Goal: Download file/media

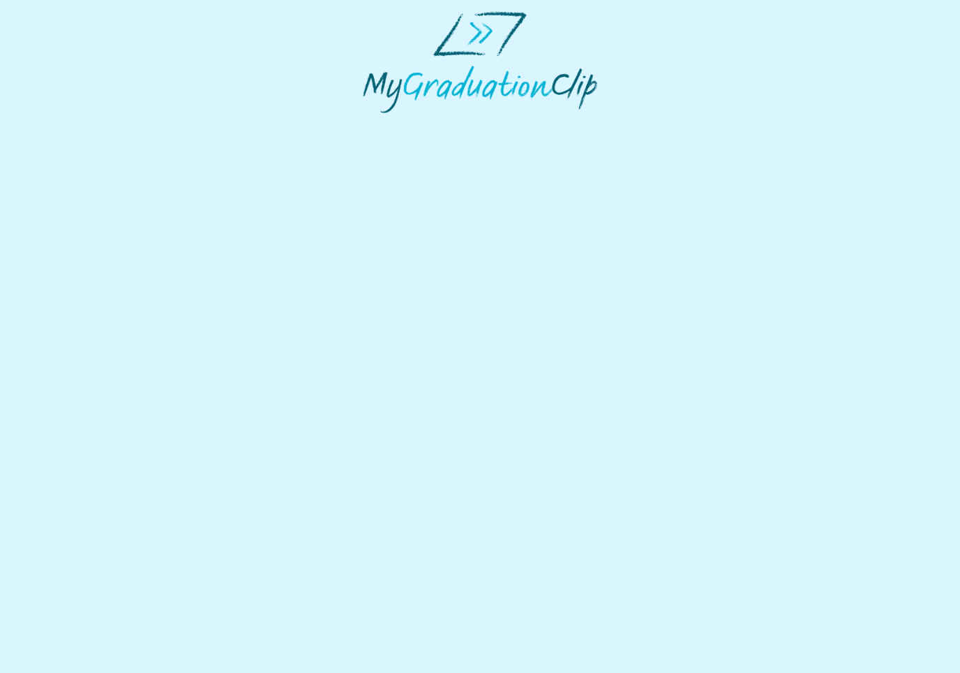
select select "**********"
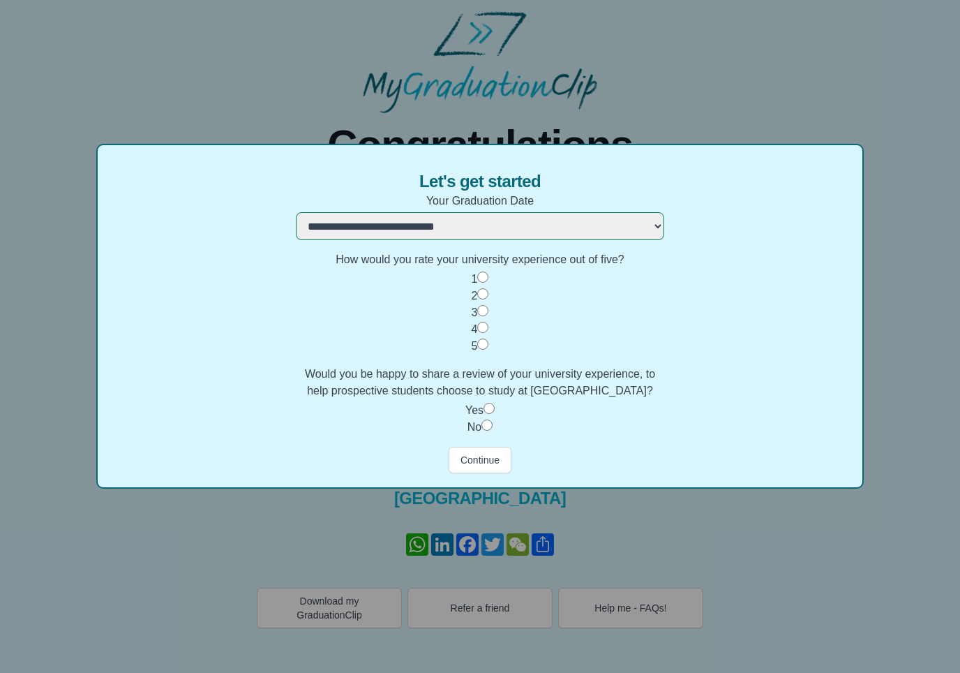
click at [494, 469] on button "Continue" at bounding box center [480, 460] width 63 height 27
click at [497, 463] on button "Continue" at bounding box center [480, 460] width 63 height 27
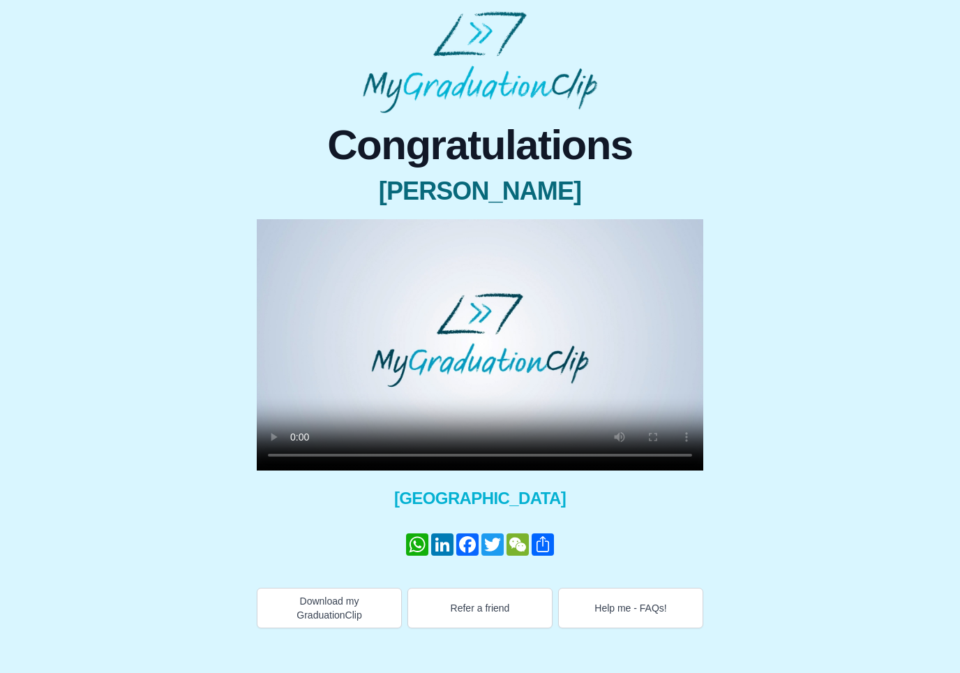
click at [491, 454] on video at bounding box center [480, 344] width 447 height 251
click at [507, 390] on video at bounding box center [480, 344] width 447 height 251
click at [564, 375] on video at bounding box center [480, 344] width 447 height 251
click at [479, 345] on video at bounding box center [480, 344] width 447 height 251
click at [485, 345] on video at bounding box center [480, 344] width 447 height 251
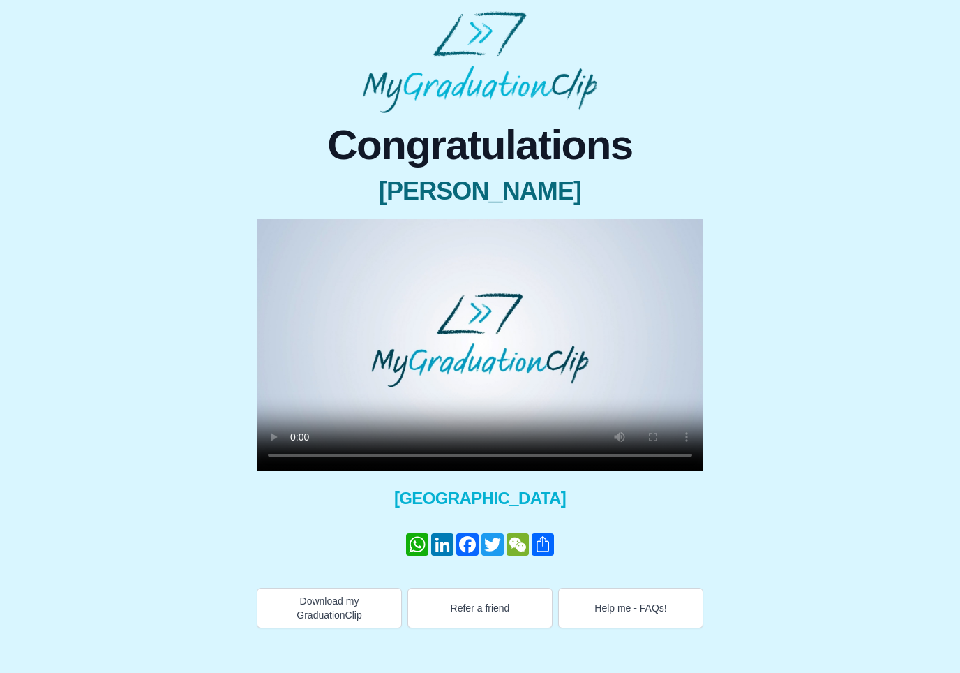
click at [689, 447] on video at bounding box center [480, 344] width 447 height 251
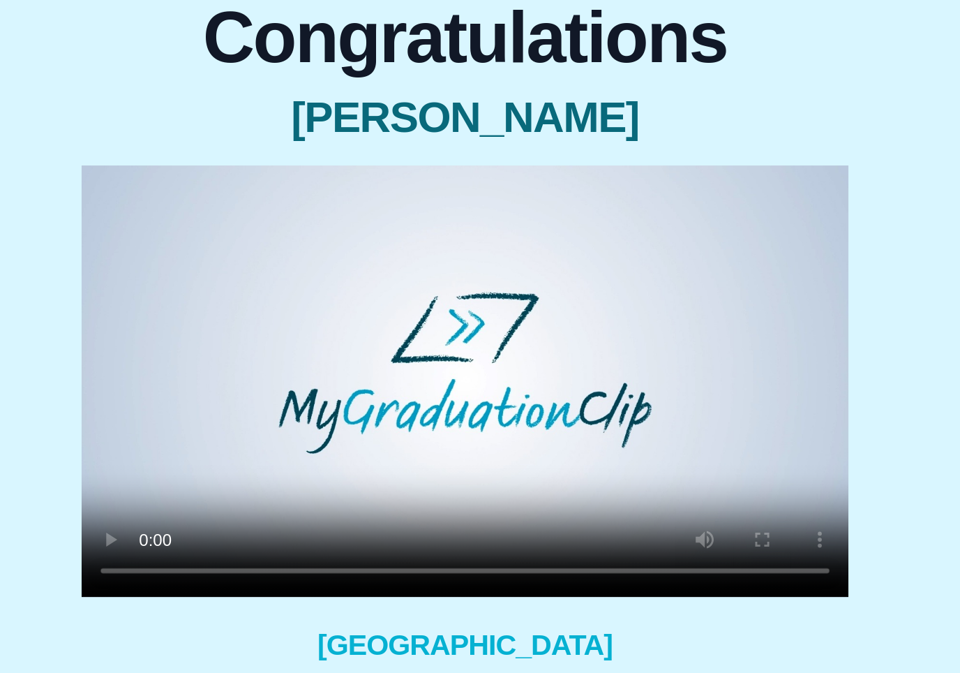
click at [430, 219] on video at bounding box center [480, 344] width 447 height 251
click at [435, 219] on video at bounding box center [480, 344] width 447 height 251
click at [491, 337] on video at bounding box center [480, 344] width 447 height 251
click at [257, 227] on video at bounding box center [480, 344] width 447 height 251
click at [308, 219] on video at bounding box center [480, 344] width 447 height 251
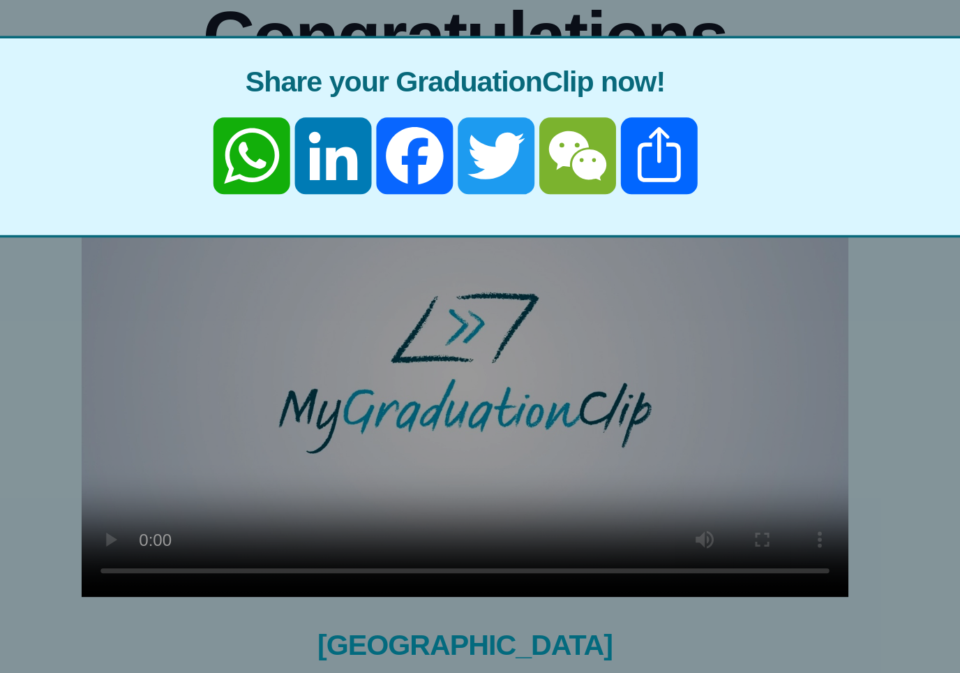
click at [569, 191] on link "Share" at bounding box center [592, 213] width 47 height 45
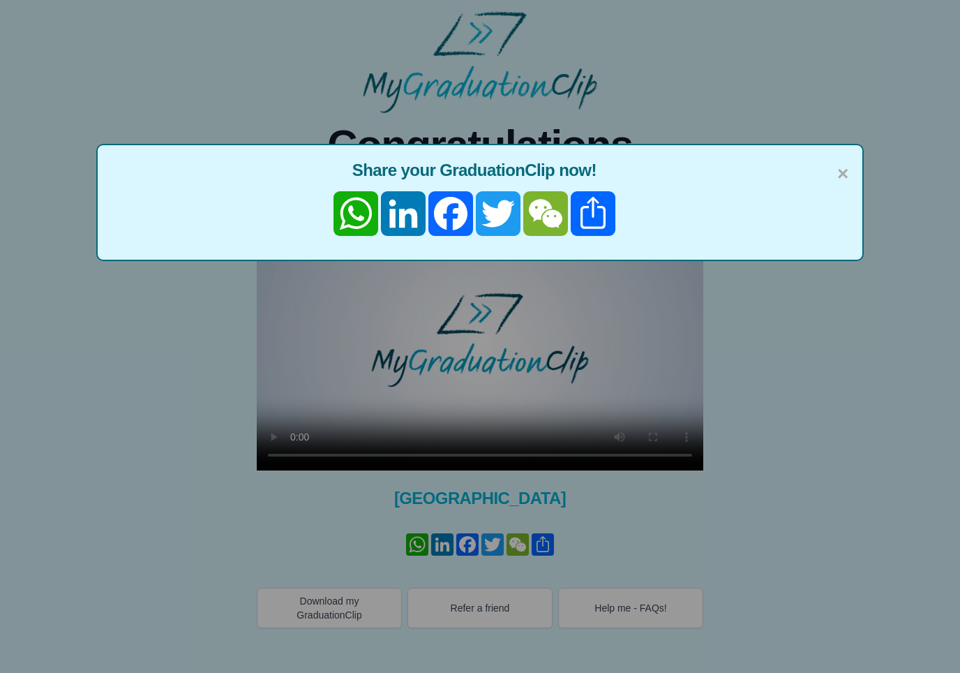
click at [846, 179] on span "×" at bounding box center [842, 173] width 11 height 29
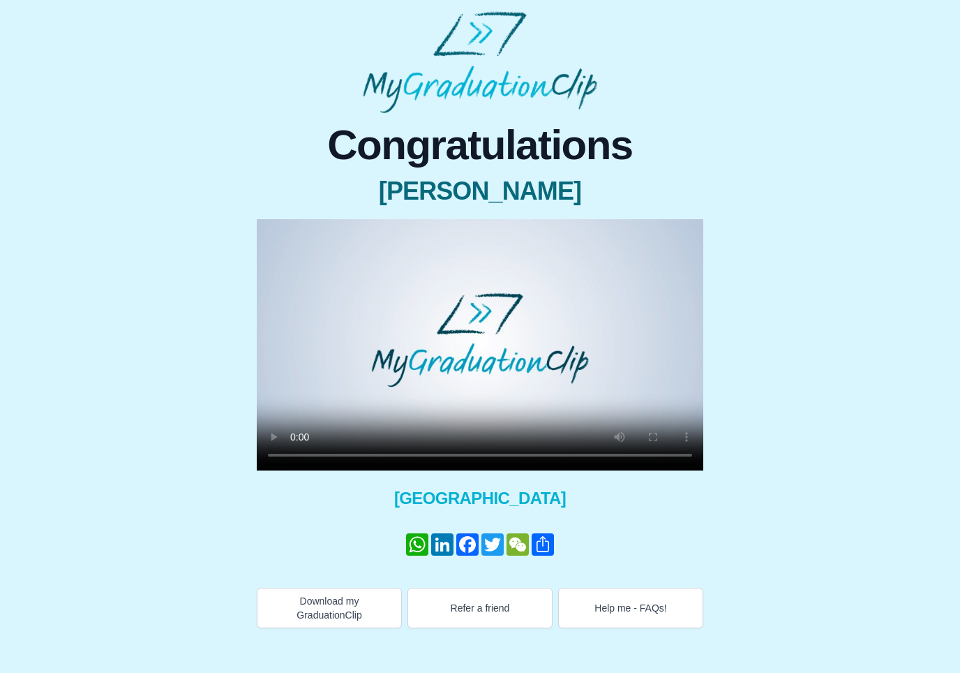
click at [329, 608] on button "Download my GraduationClip" at bounding box center [329, 608] width 145 height 40
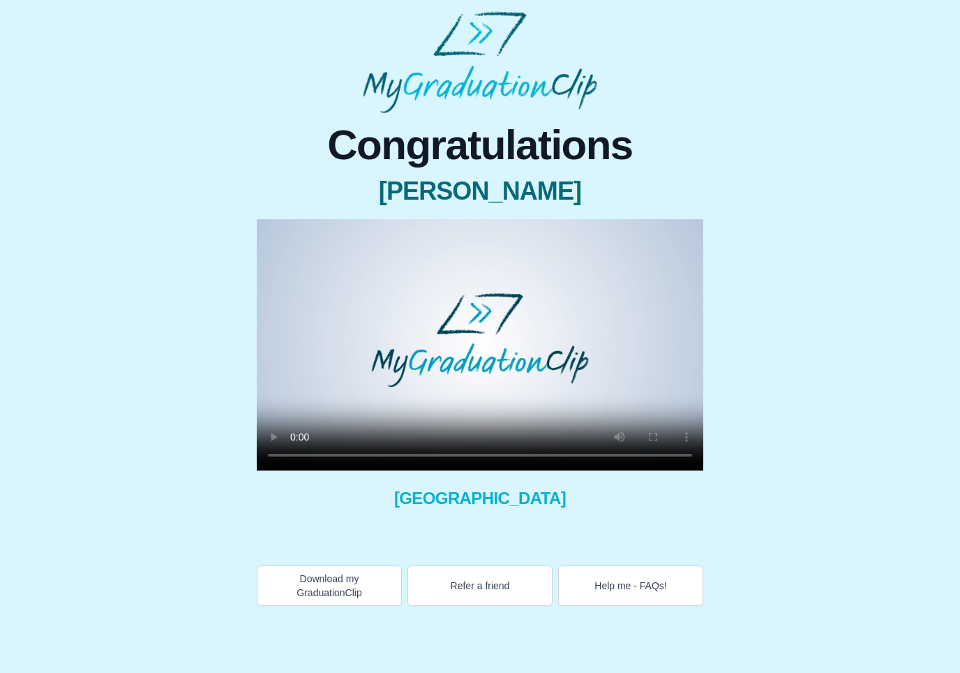
click at [484, 345] on video at bounding box center [480, 344] width 447 height 251
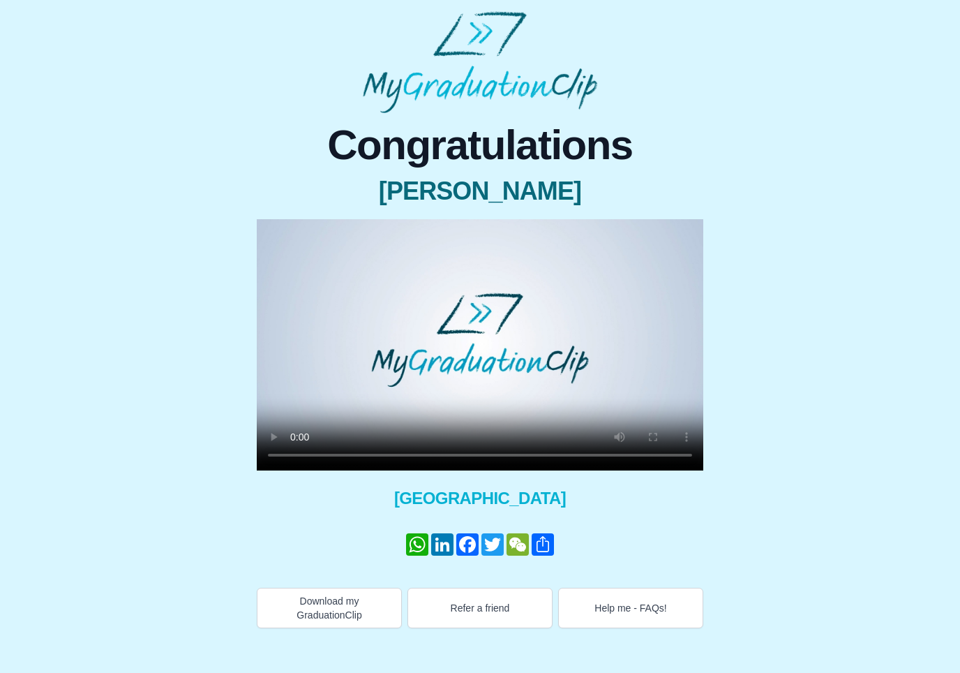
click at [508, 450] on video at bounding box center [480, 344] width 447 height 251
click at [523, 454] on video at bounding box center [480, 344] width 447 height 251
click at [565, 457] on video at bounding box center [480, 344] width 447 height 251
click at [486, 341] on video at bounding box center [480, 344] width 447 height 251
click at [542, 457] on video at bounding box center [480, 344] width 447 height 251
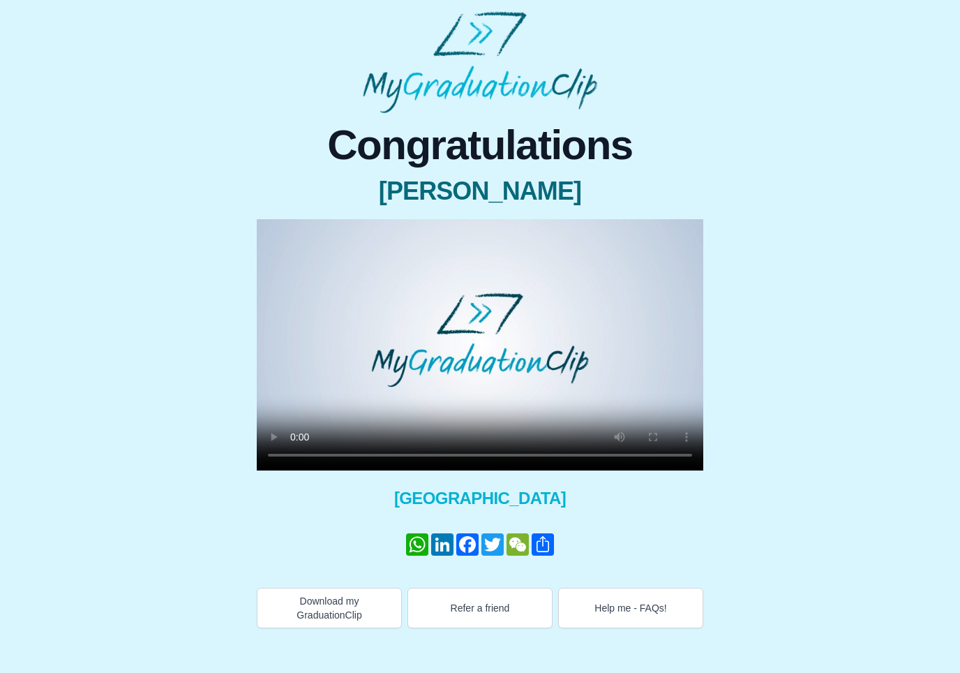
click at [481, 343] on video at bounding box center [480, 344] width 447 height 251
click at [463, 458] on video at bounding box center [480, 344] width 447 height 251
click at [637, 454] on video at bounding box center [480, 344] width 447 height 251
click at [460, 449] on video at bounding box center [480, 344] width 447 height 251
click at [655, 345] on video at bounding box center [480, 344] width 447 height 251
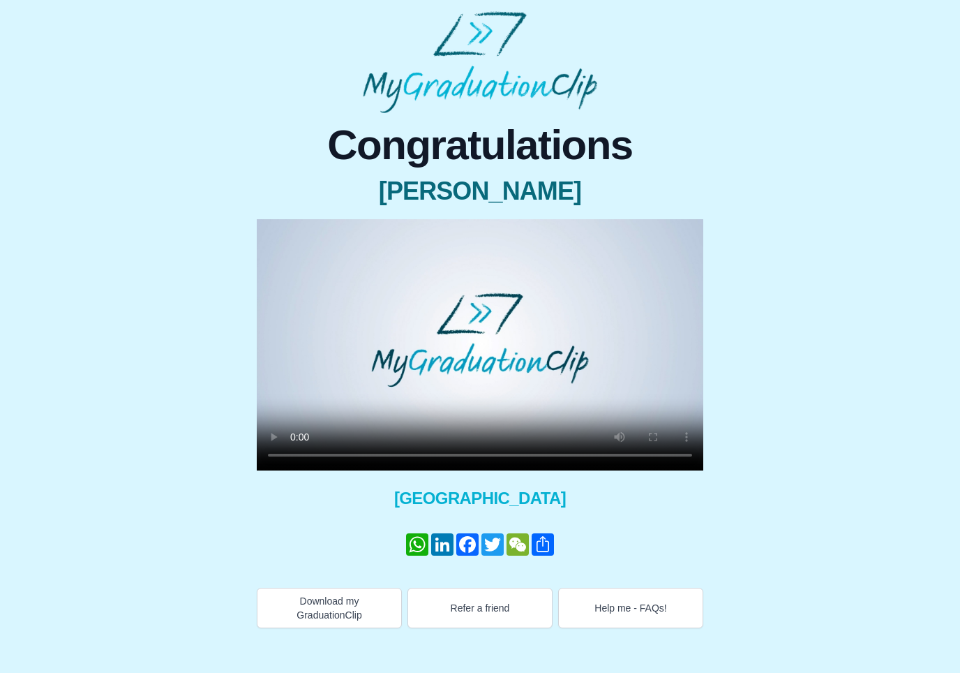
click at [350, 609] on button "Download my GraduationClip" at bounding box center [329, 608] width 145 height 40
click at [361, 608] on button "Download my GraduationClip" at bounding box center [329, 608] width 145 height 40
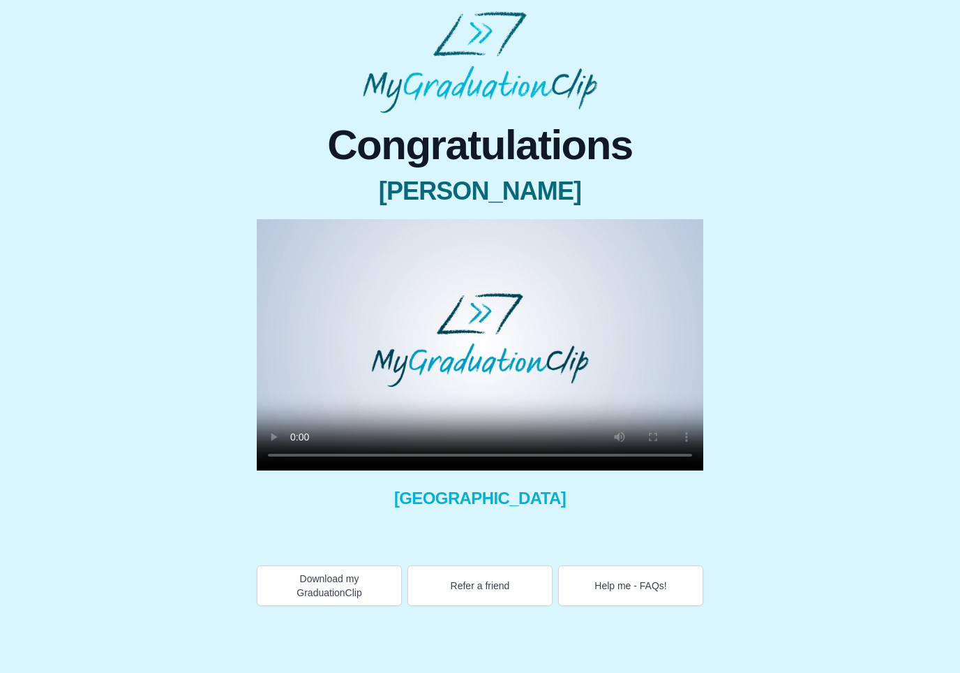
click at [366, 590] on button "Download my GraduationClip" at bounding box center [329, 585] width 145 height 40
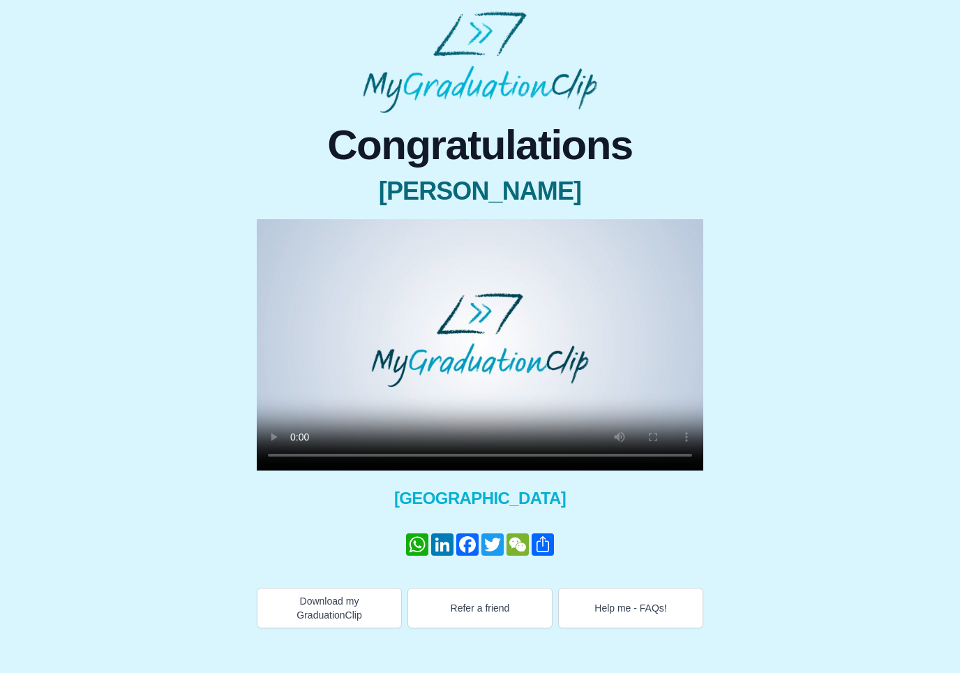
click at [646, 611] on button "Help me - FAQs!" at bounding box center [630, 608] width 145 height 40
click at [484, 341] on video at bounding box center [480, 344] width 447 height 251
click at [383, 455] on video at bounding box center [480, 344] width 447 height 251
click at [477, 457] on video at bounding box center [480, 344] width 447 height 251
click at [691, 454] on video at bounding box center [480, 344] width 447 height 251
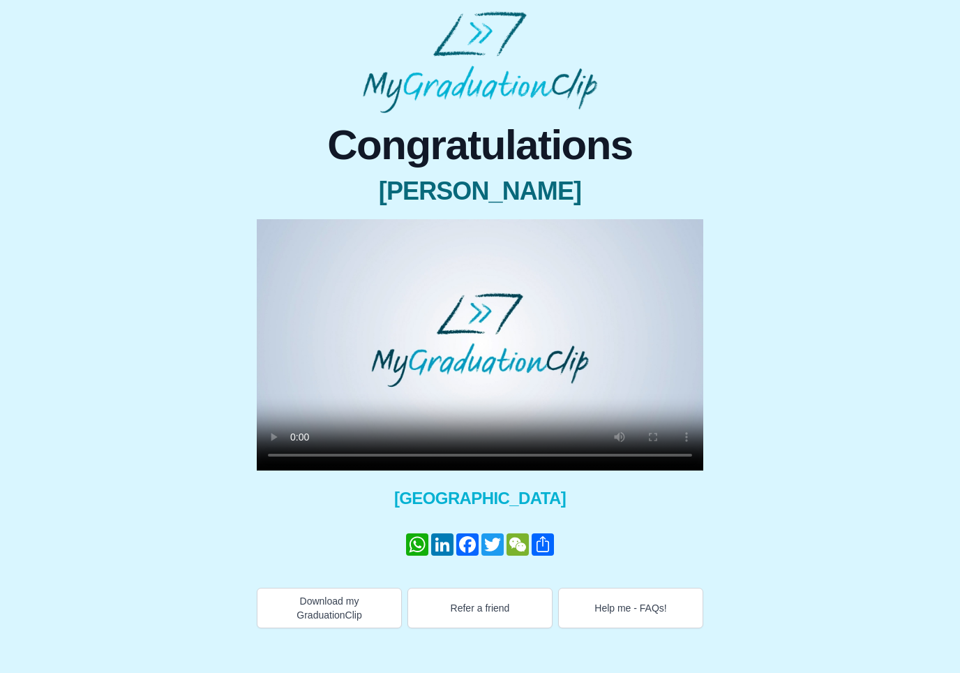
click at [651, 339] on video at bounding box center [480, 344] width 447 height 251
click at [551, 545] on link "Share" at bounding box center [542, 544] width 25 height 22
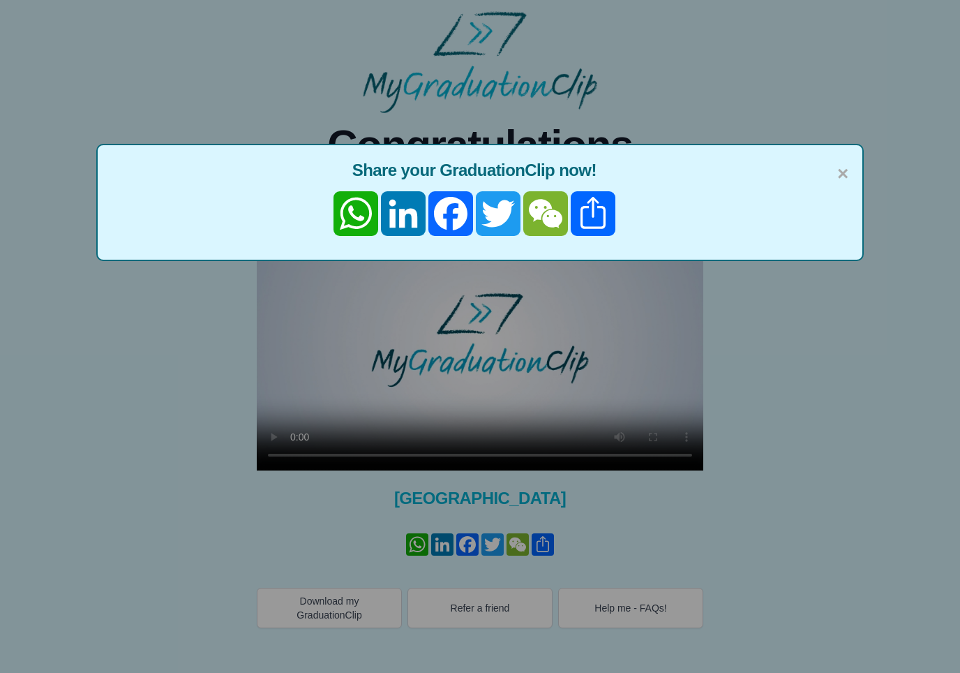
click at [357, 223] on link "WhatsApp" at bounding box center [355, 213] width 47 height 45
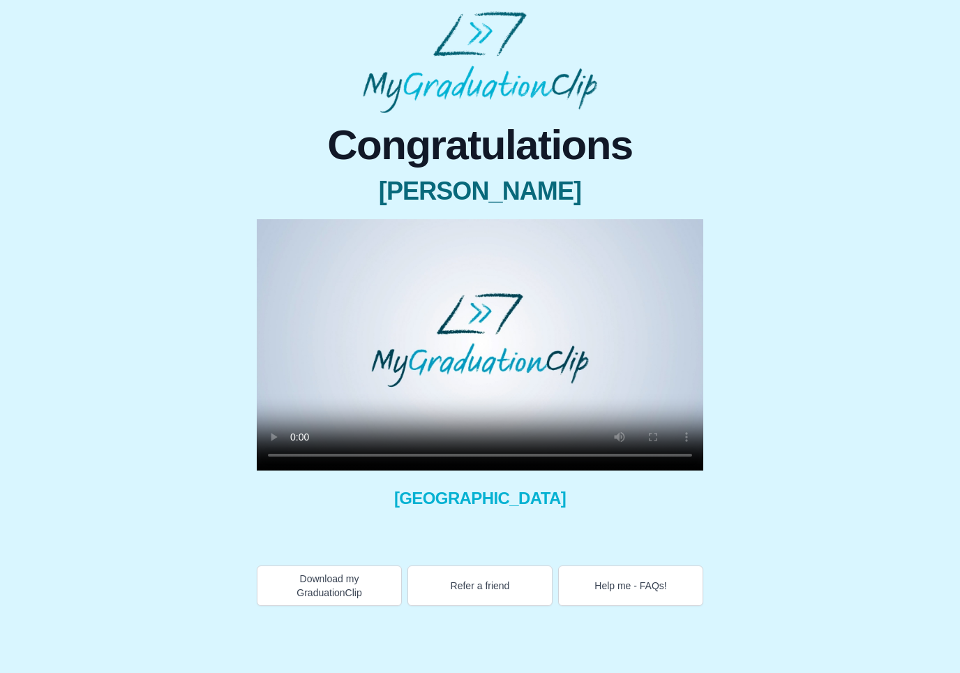
click at [368, 589] on button "Download my GraduationClip" at bounding box center [329, 585] width 145 height 40
